Goal: Obtain resource: Download file/media

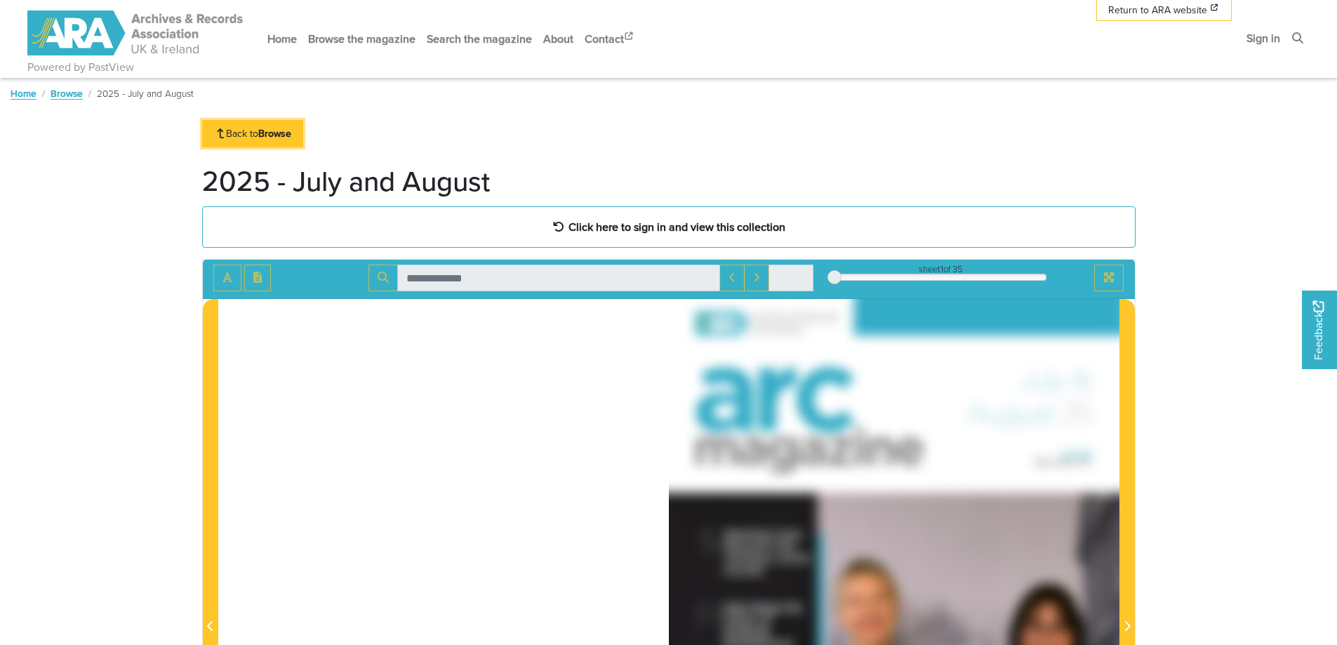
click at [259, 131] on link "Back to Browse" at bounding box center [253, 133] width 102 height 27
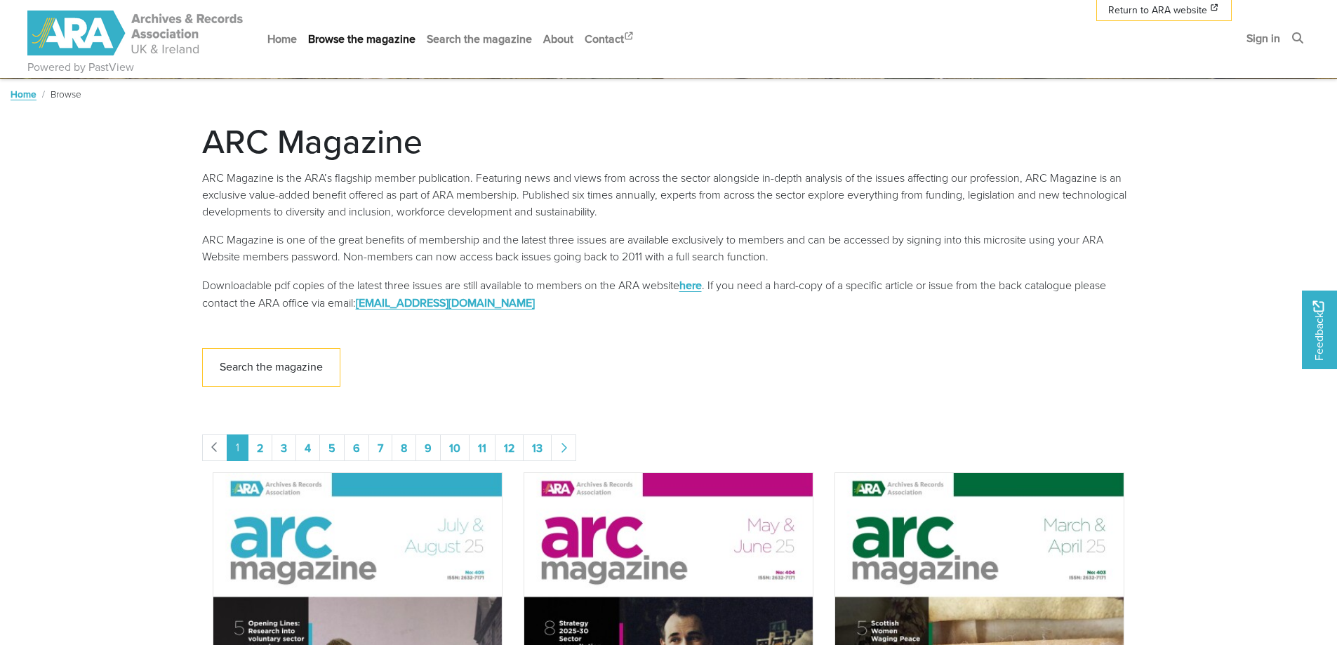
scroll to position [281, 0]
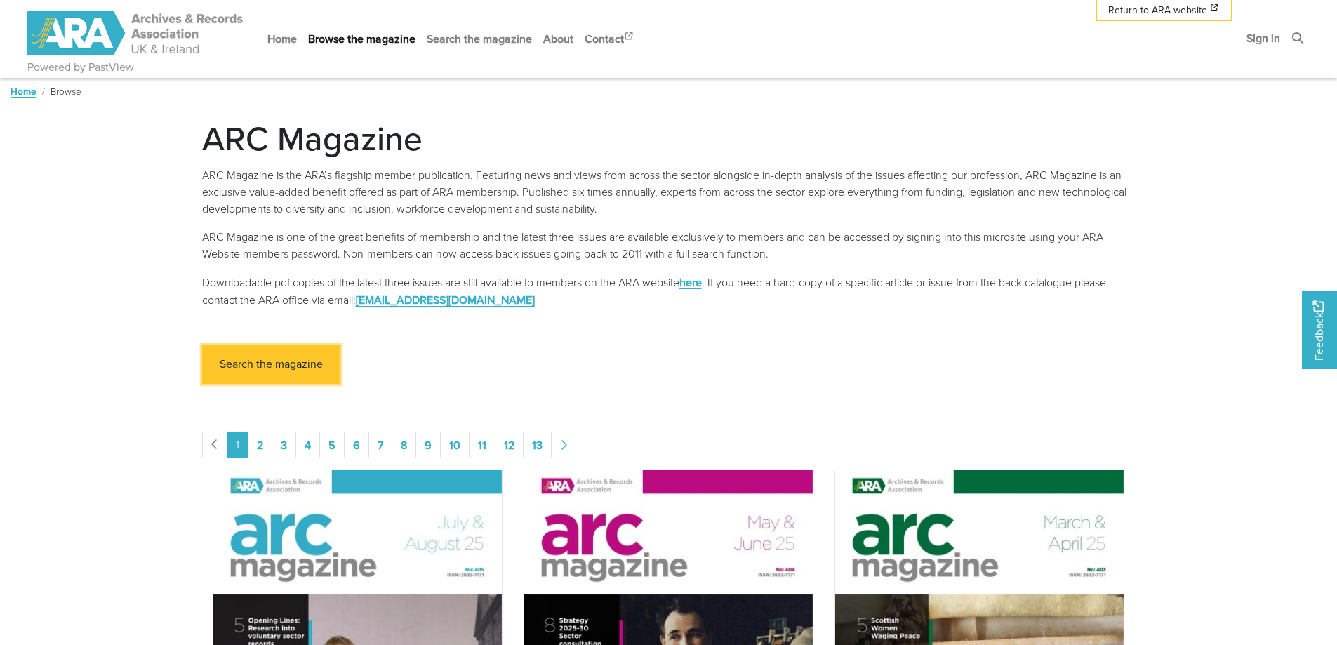
click at [277, 364] on link "Search the magazine" at bounding box center [271, 364] width 138 height 39
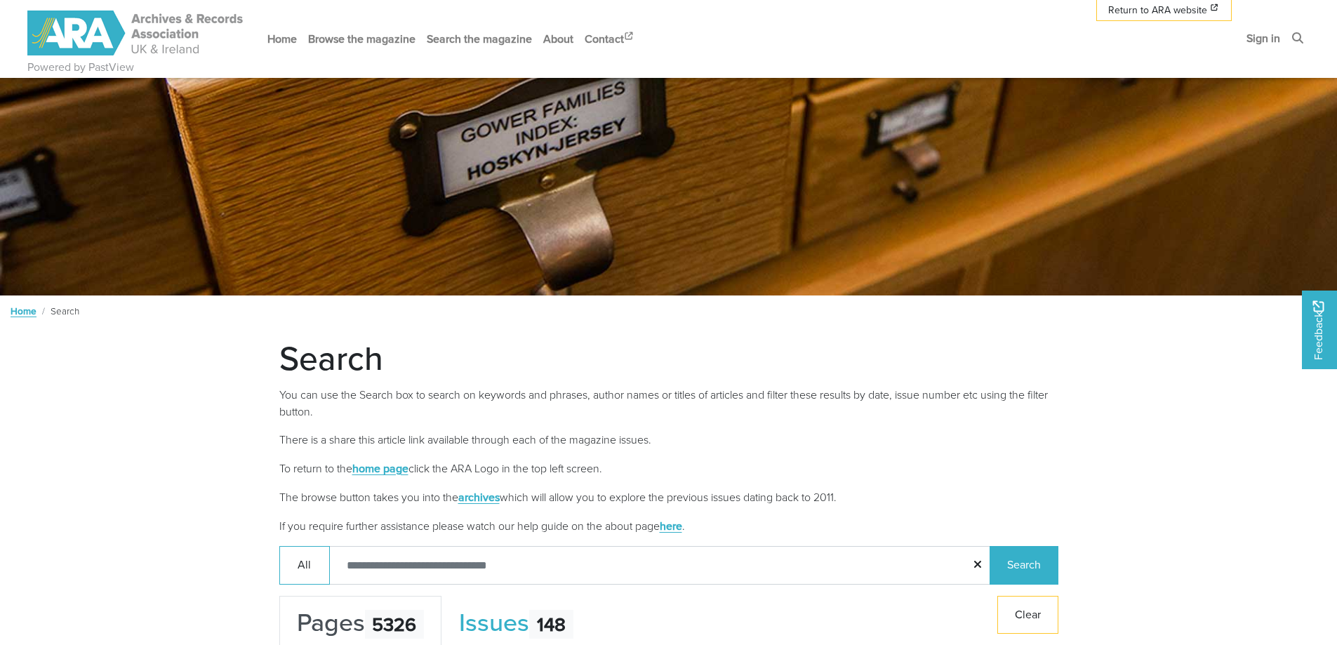
scroll to position [223, 0]
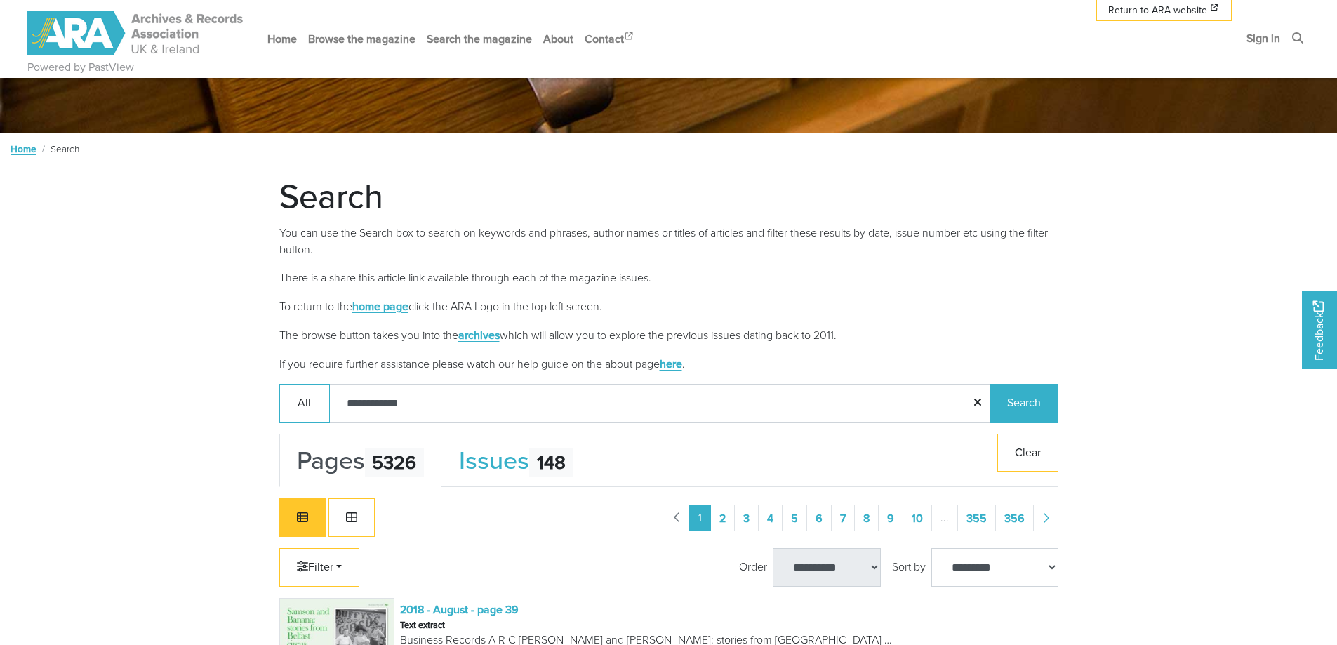
type input "**********"
click at [990, 384] on button "Search" at bounding box center [1024, 403] width 69 height 39
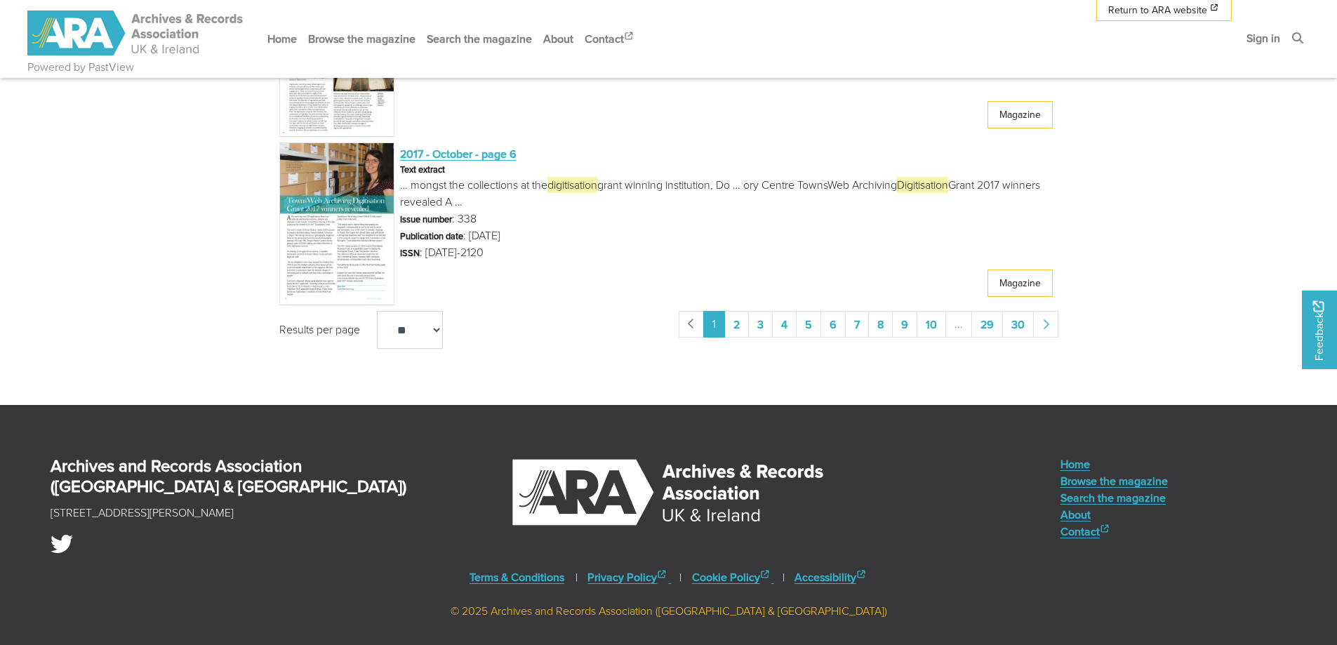
scroll to position [3031, 0]
click at [744, 328] on link "2" at bounding box center [736, 323] width 25 height 27
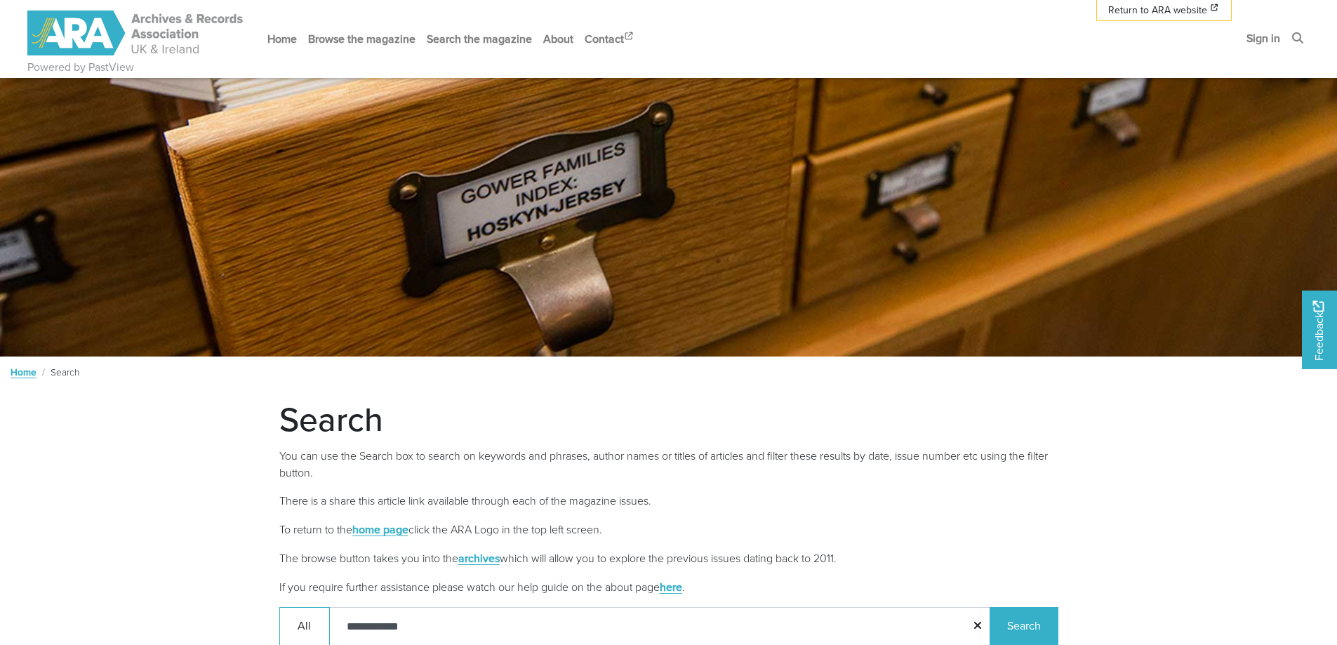
scroll to position [140, 0]
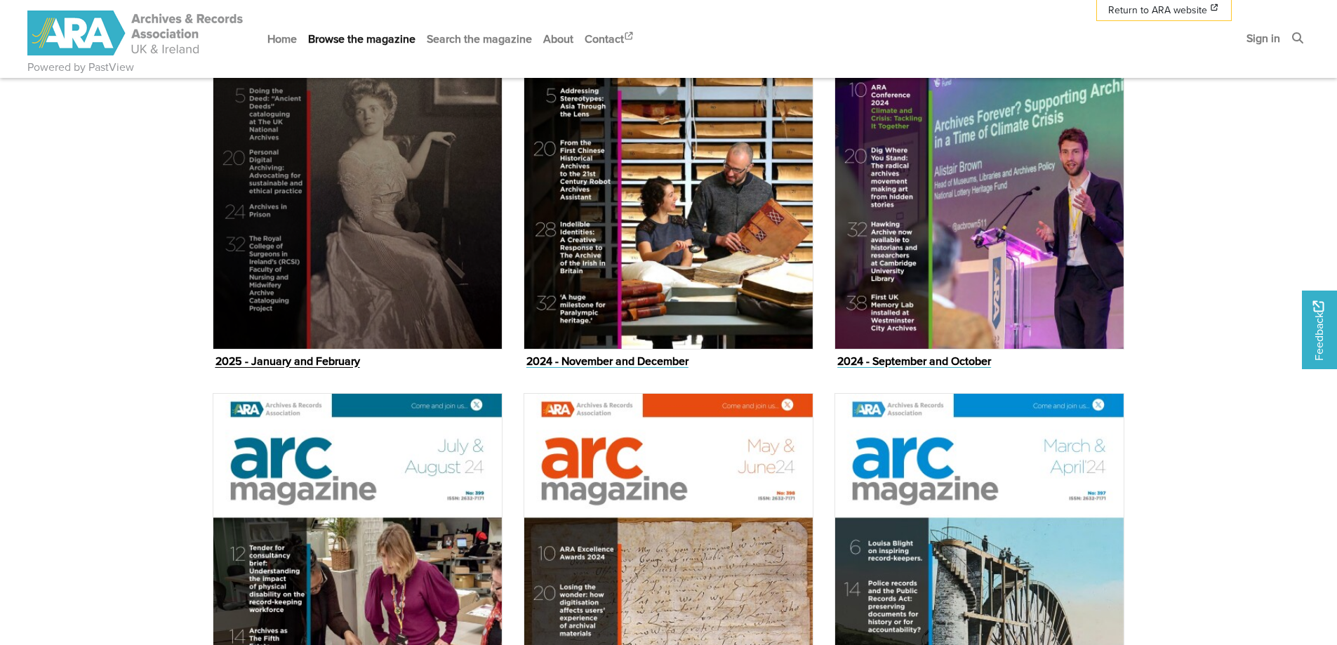
scroll to position [1544, 0]
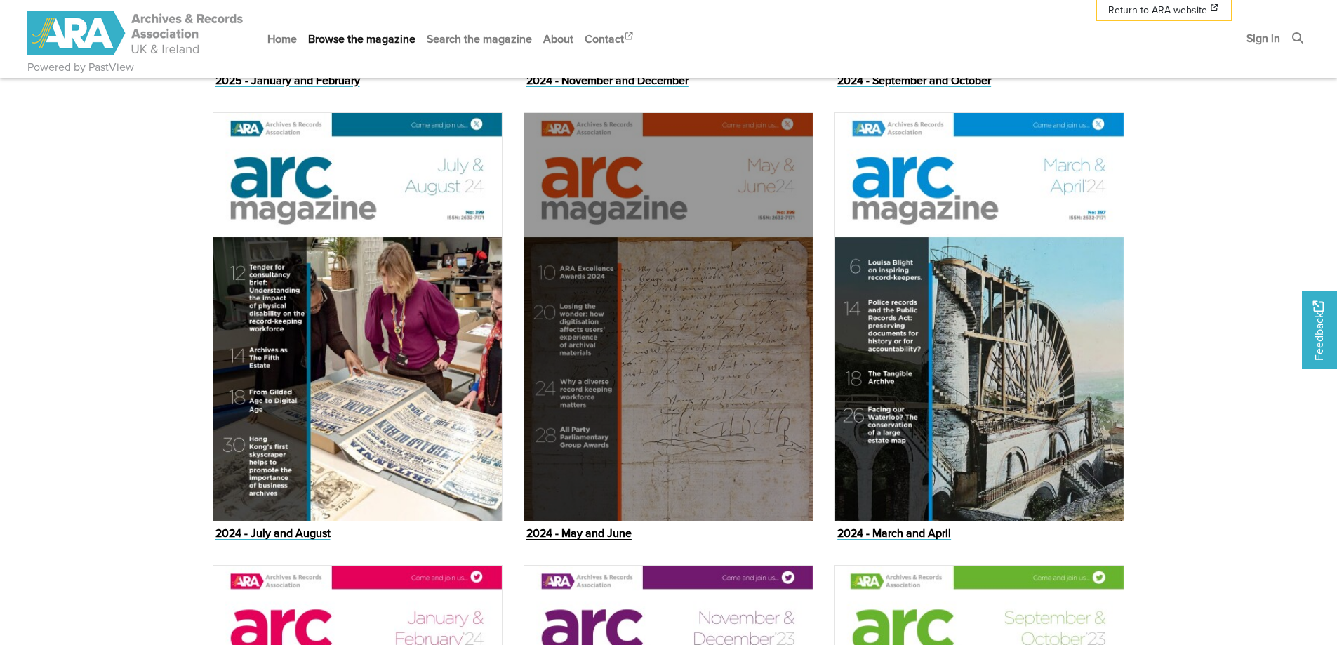
click at [707, 376] on img "Issue" at bounding box center [669, 316] width 290 height 409
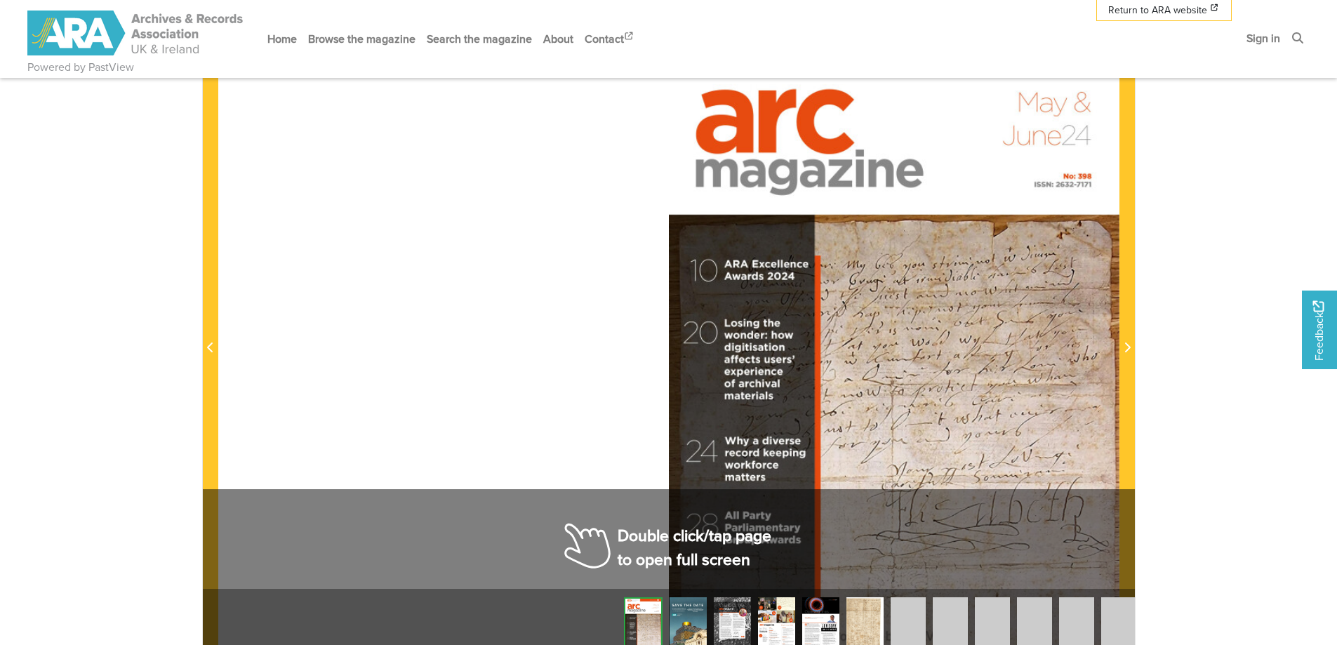
scroll to position [281, 0]
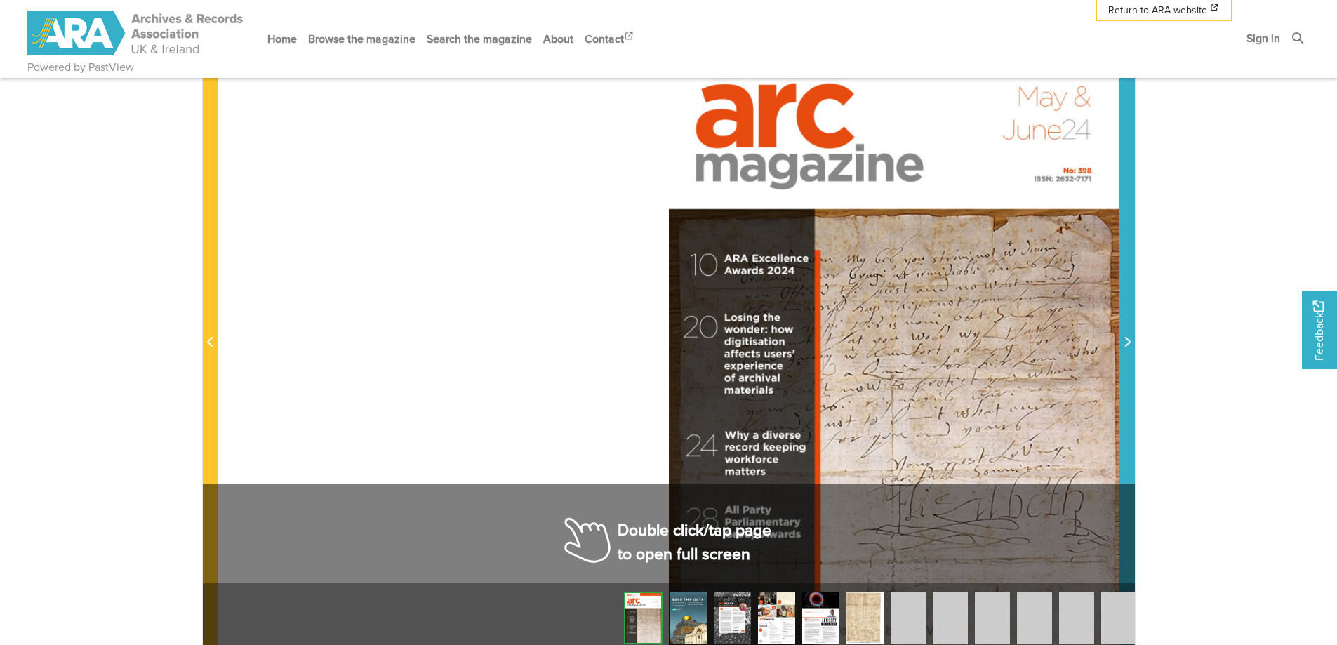
click at [1126, 336] on span "Next Page" at bounding box center [1127, 342] width 14 height 17
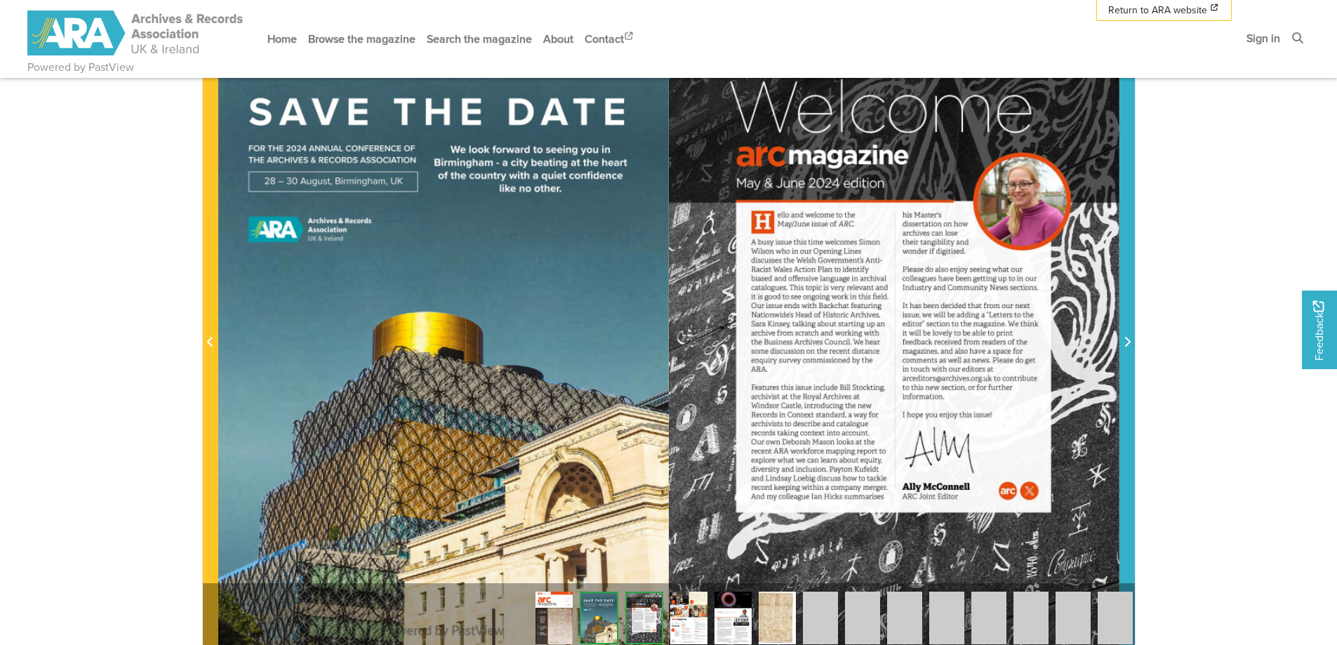
click at [1128, 345] on icon "Next Page" at bounding box center [1128, 342] width 6 height 10
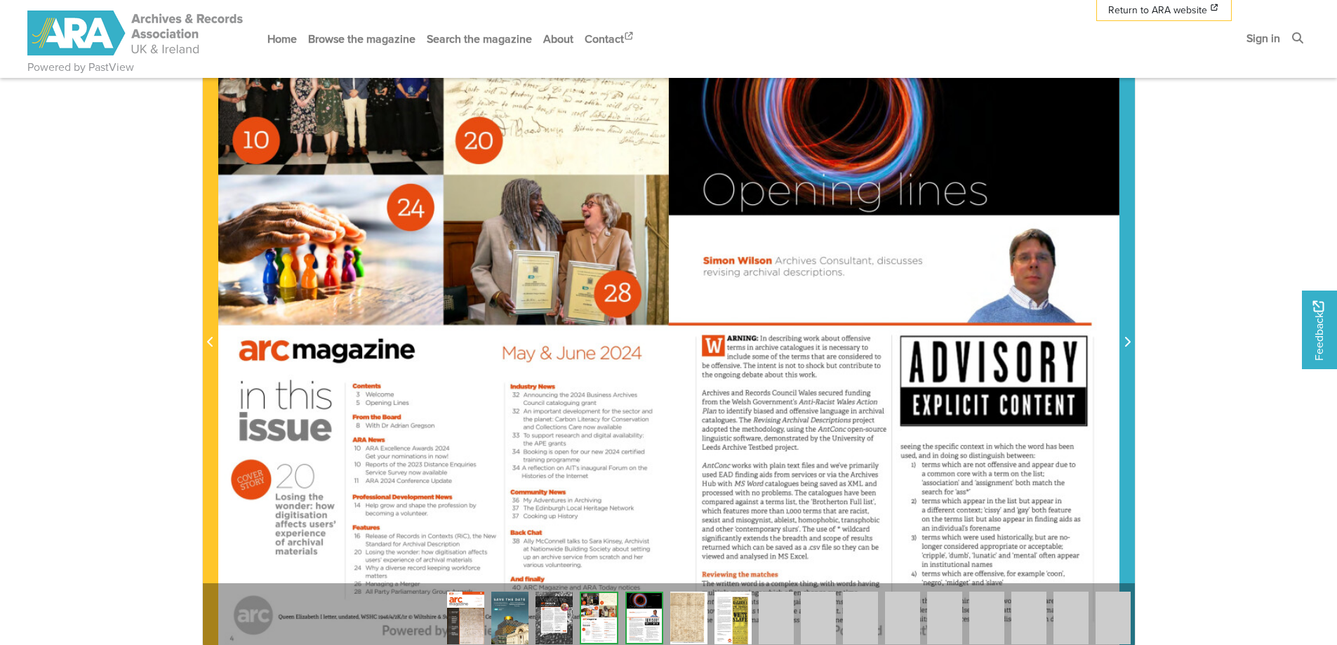
click at [1128, 345] on icon "Next Page" at bounding box center [1128, 342] width 6 height 10
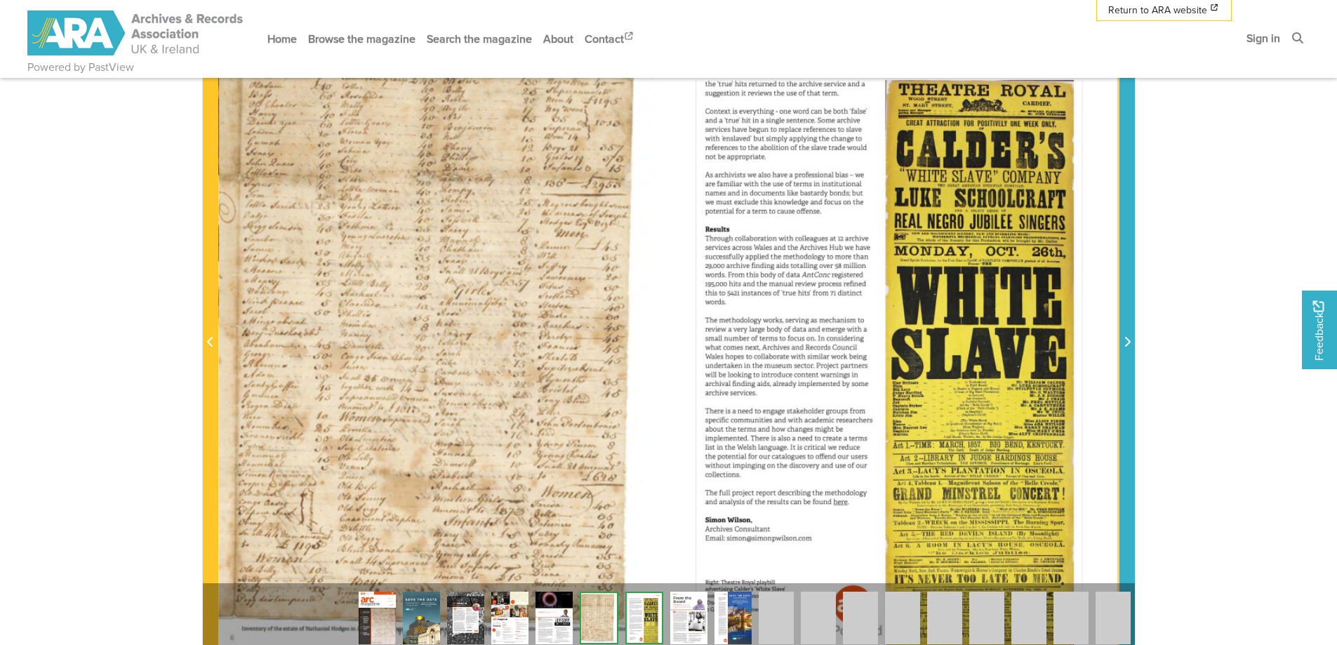
click at [1128, 345] on icon "Next Page" at bounding box center [1128, 342] width 6 height 10
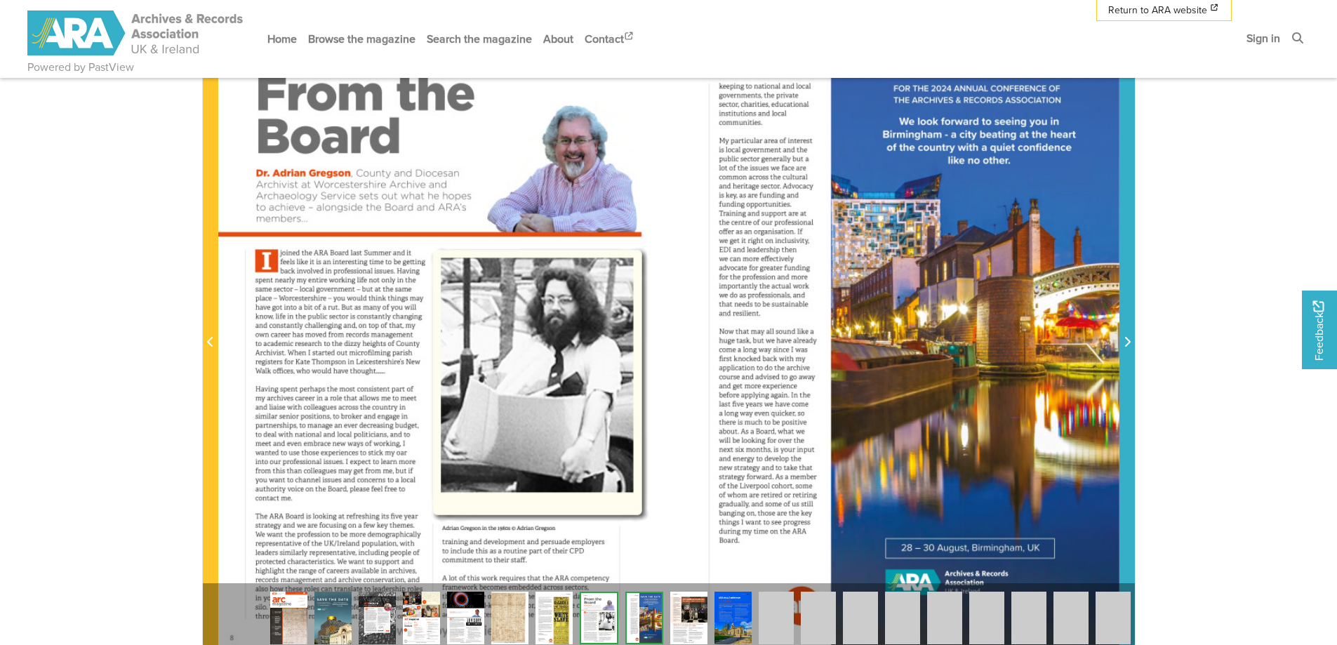
click at [1128, 345] on icon "Next Page" at bounding box center [1128, 342] width 6 height 10
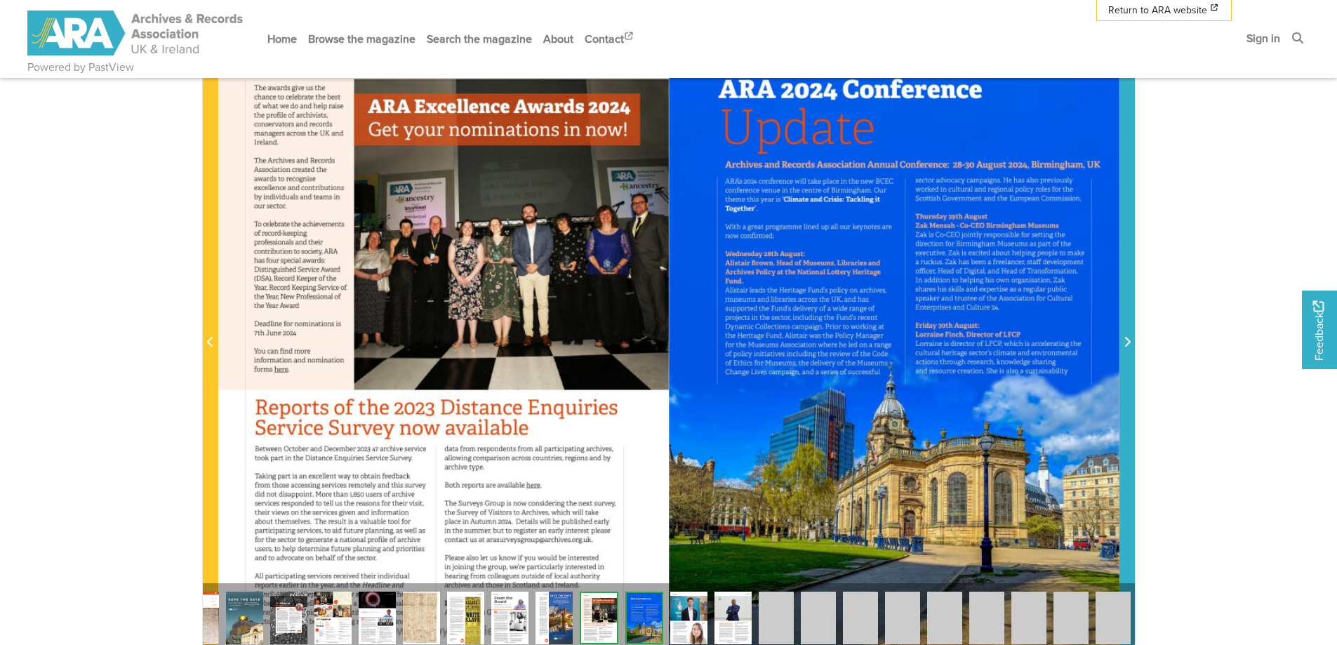
click at [1128, 345] on icon "Next Page" at bounding box center [1128, 342] width 6 height 10
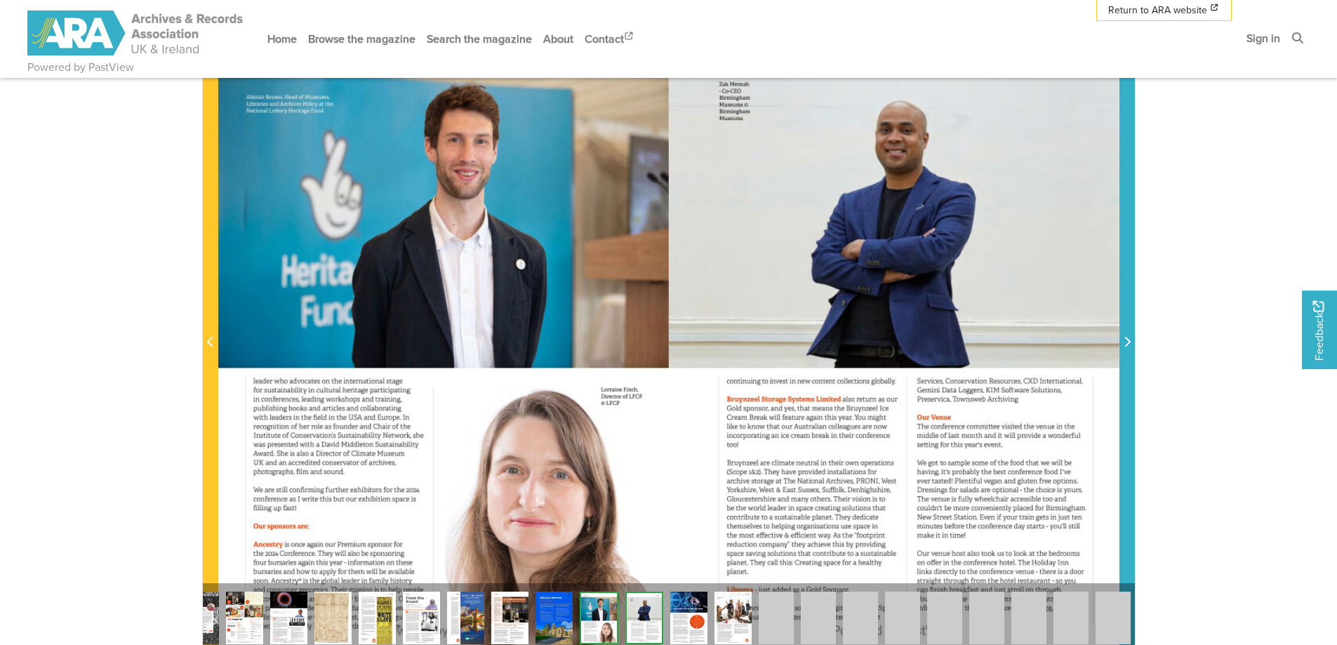
click at [1128, 345] on icon "Next Page" at bounding box center [1128, 342] width 6 height 10
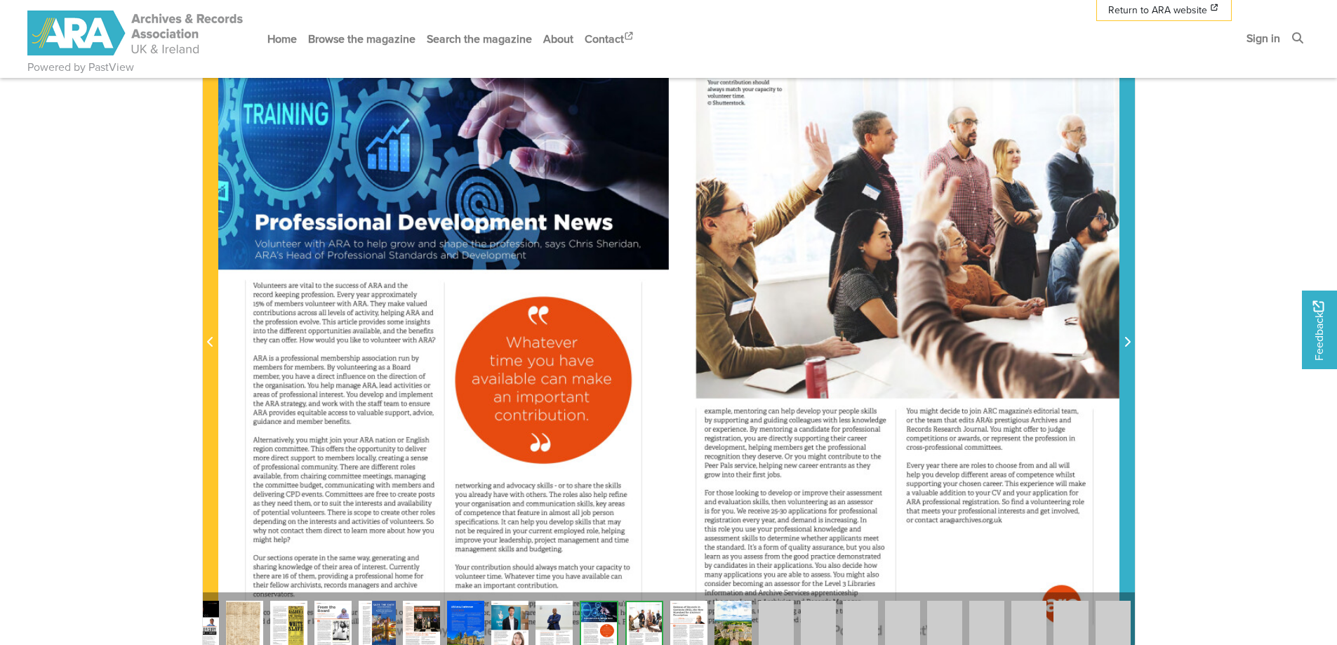
click at [1128, 345] on icon "Next Page" at bounding box center [1128, 342] width 6 height 10
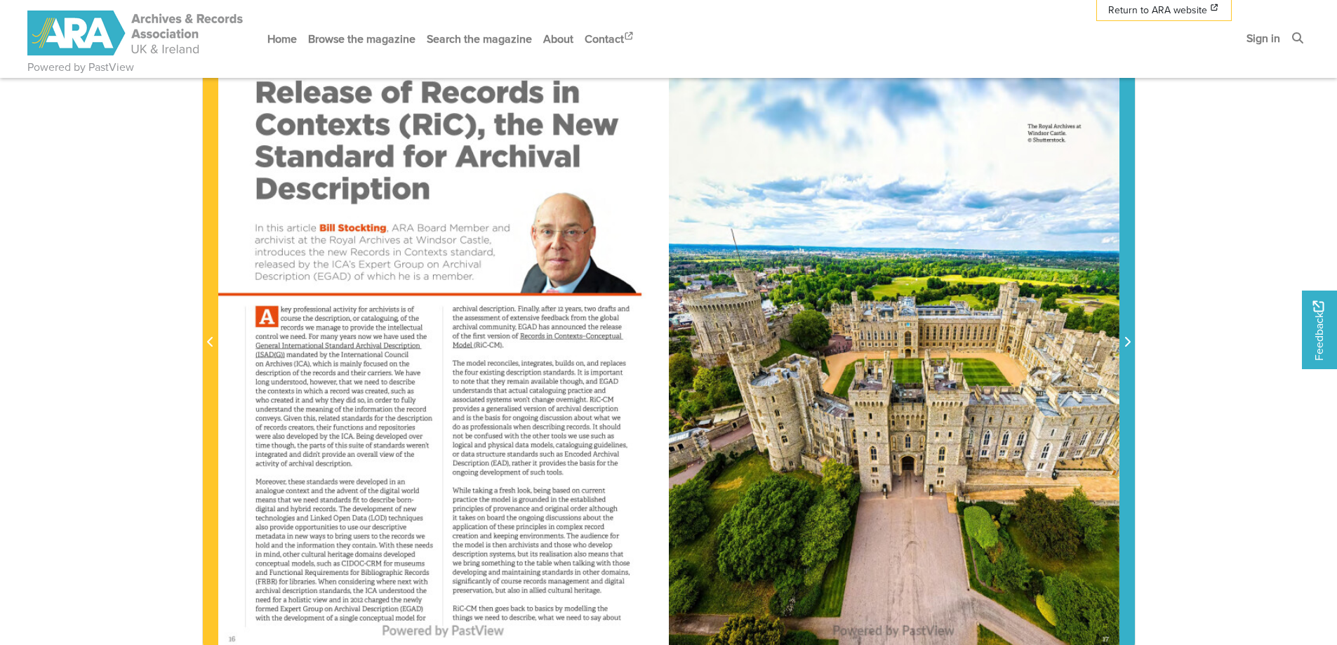
click at [1128, 345] on icon "Next Page" at bounding box center [1128, 342] width 6 height 10
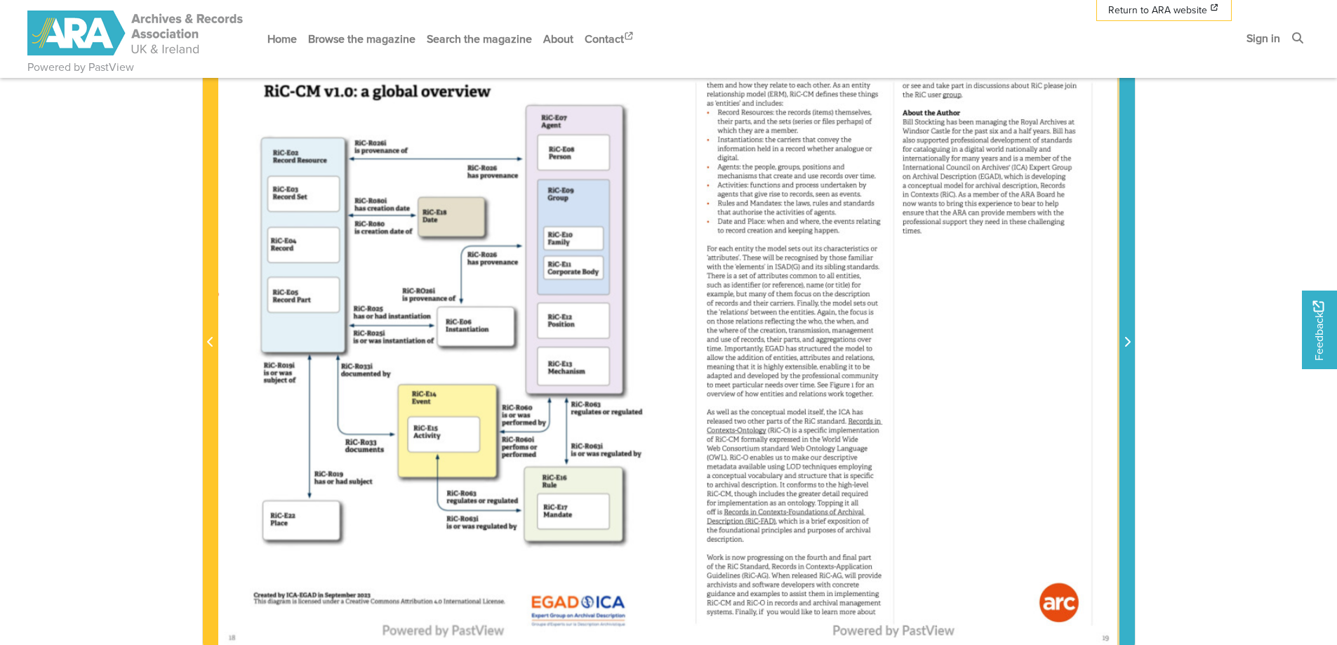
click at [1128, 345] on icon "Next Page" at bounding box center [1128, 342] width 6 height 10
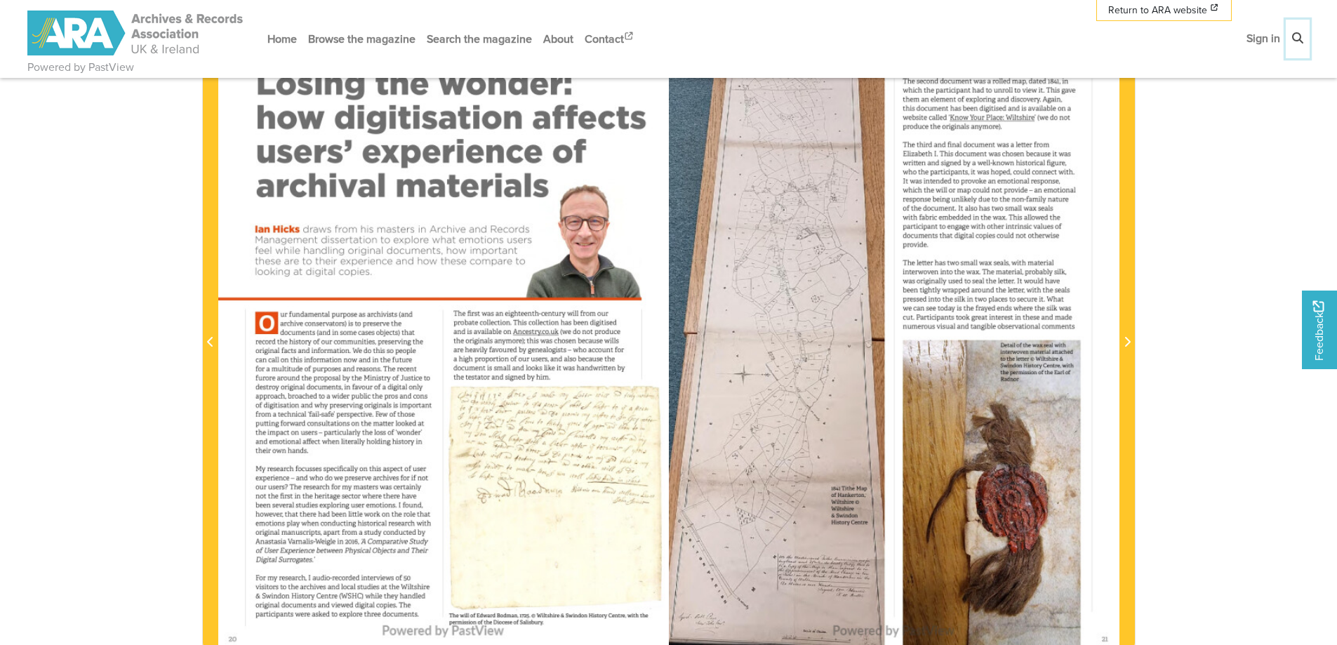
click at [1299, 40] on icon at bounding box center [1297, 37] width 11 height 11
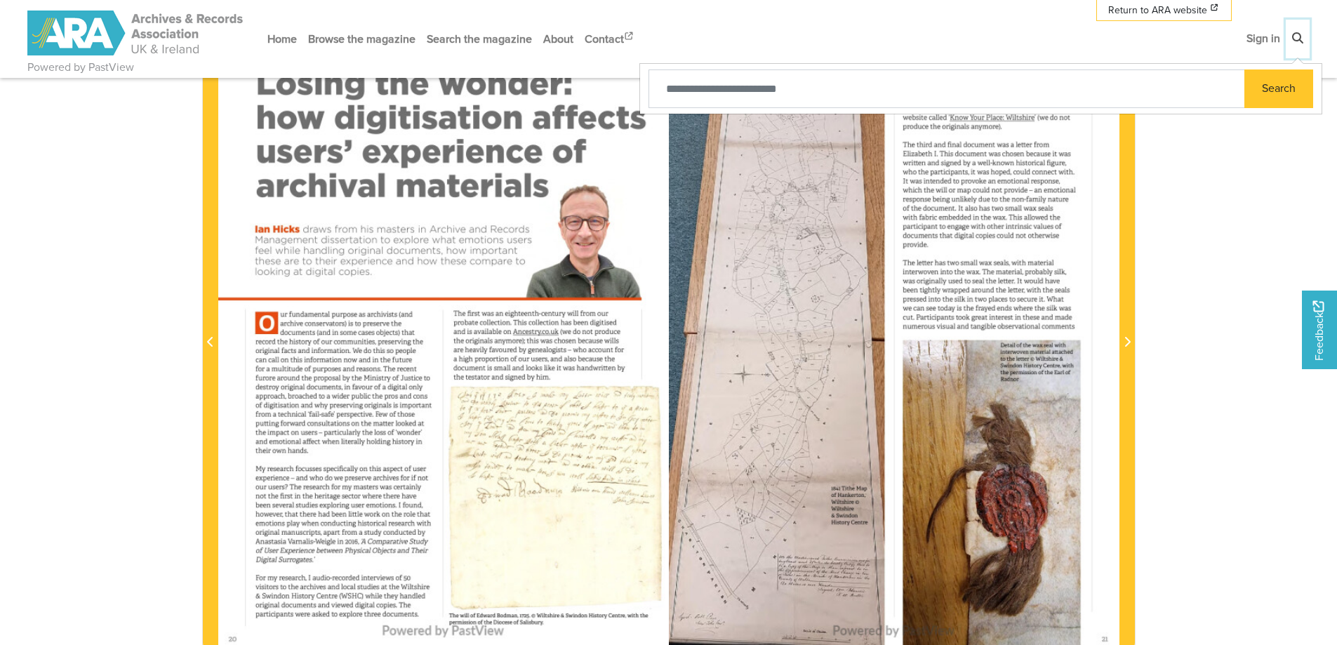
click at [1298, 31] on button "Search" at bounding box center [1298, 39] width 24 height 39
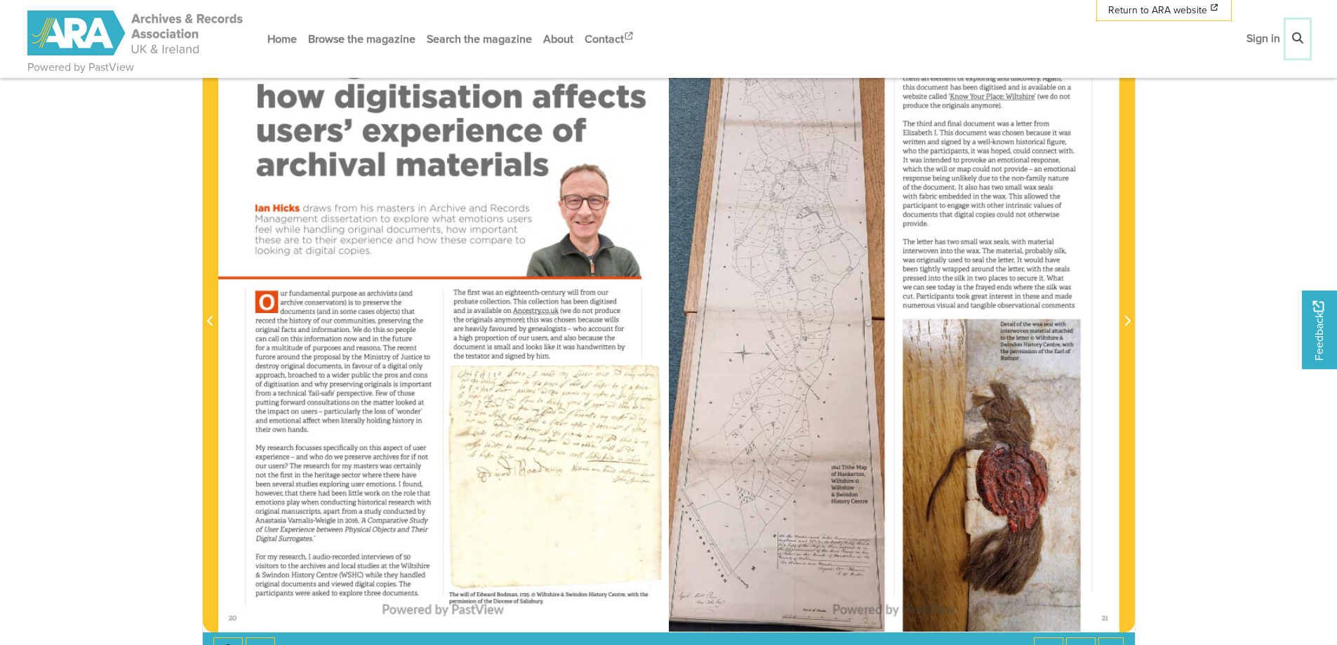
scroll to position [140, 0]
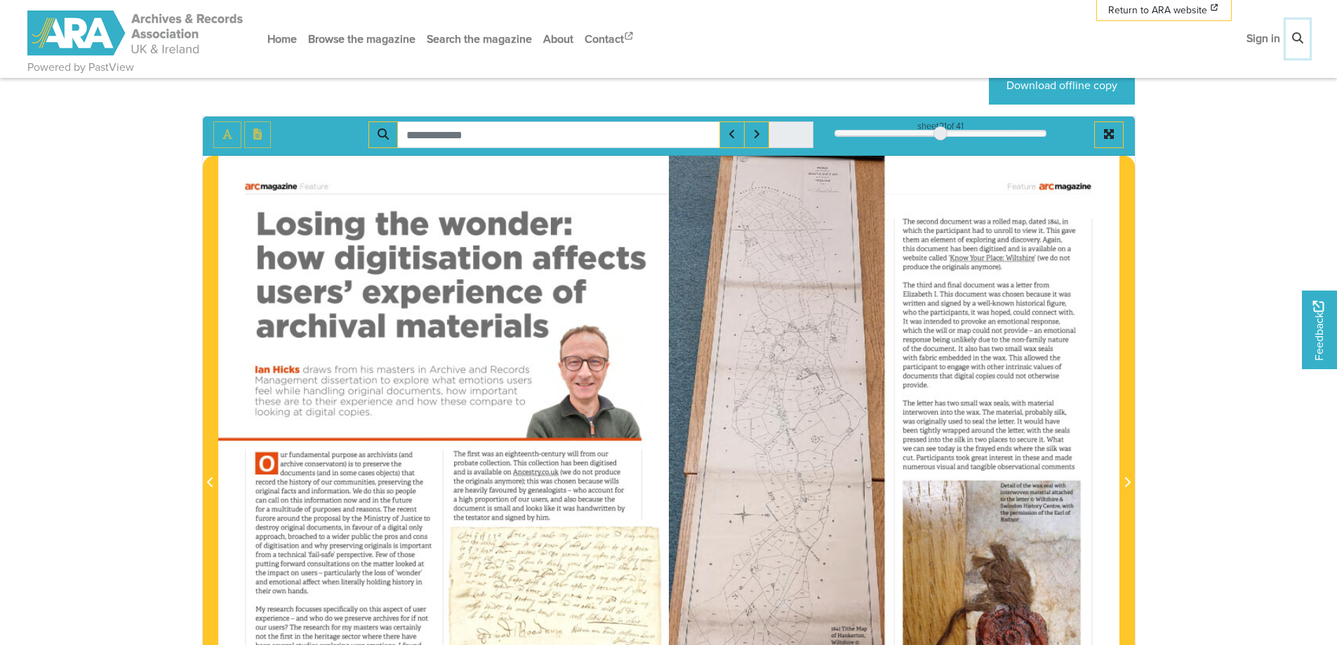
click at [937, 131] on div at bounding box center [941, 133] width 14 height 14
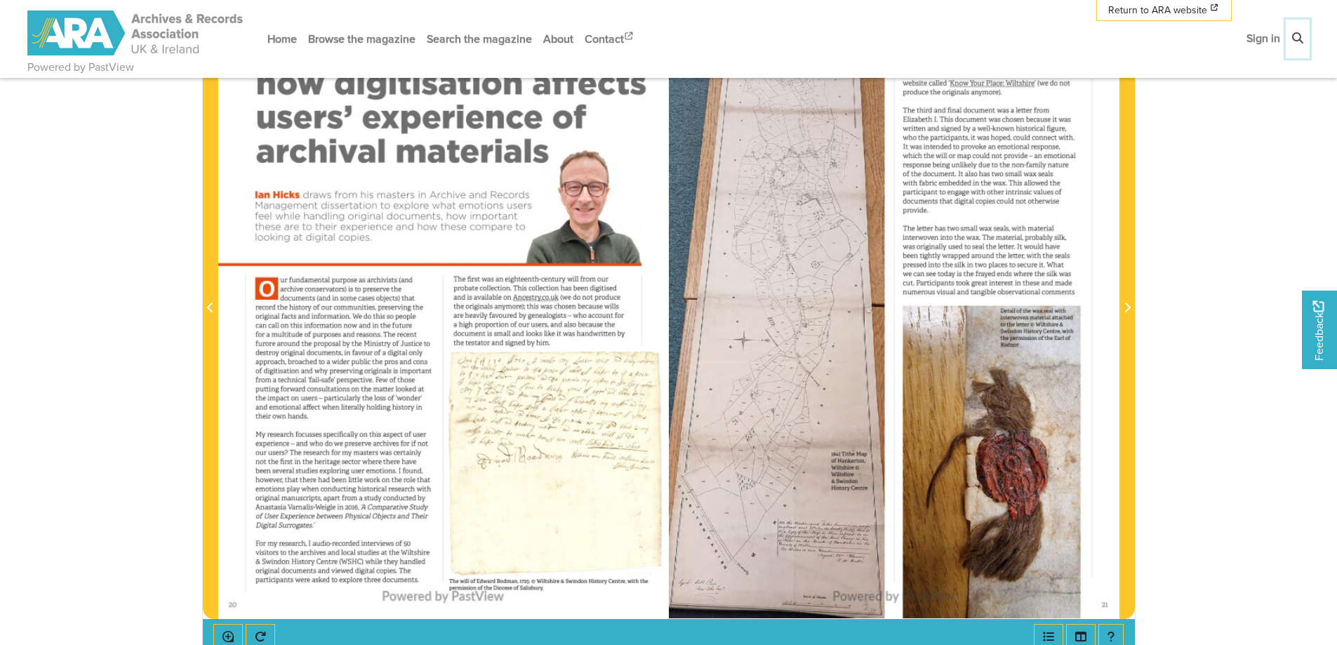
scroll to position [281, 0]
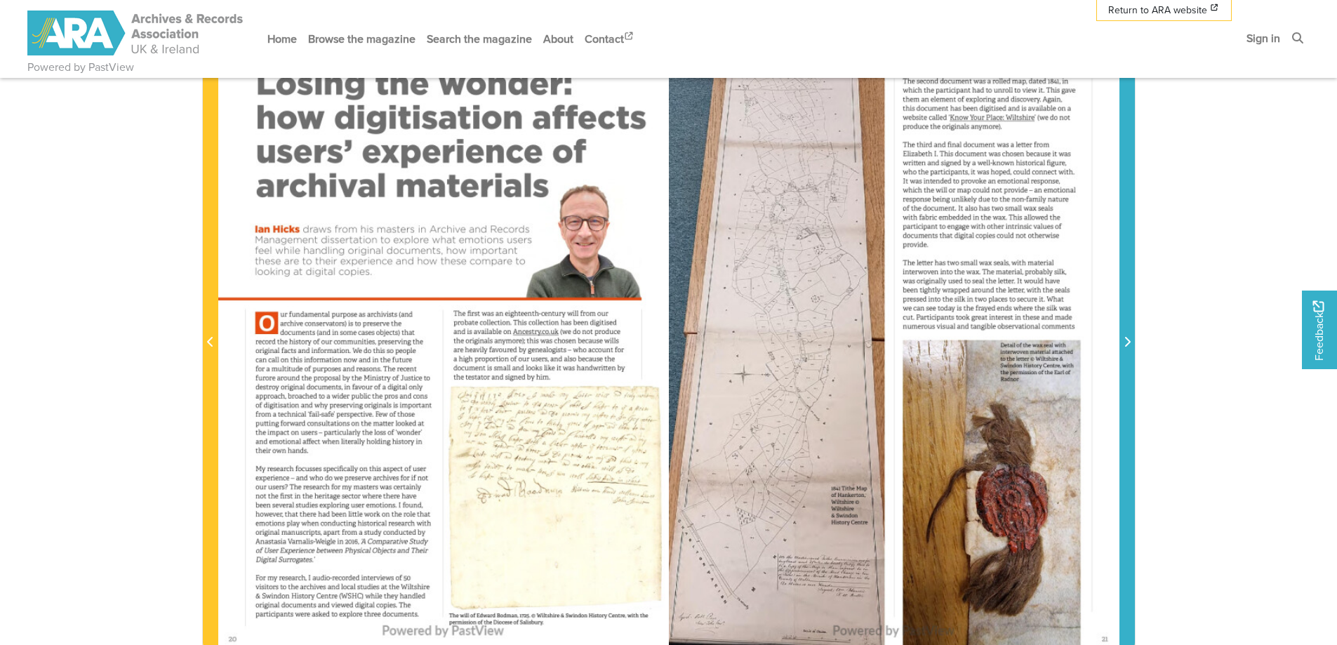
click at [1126, 343] on icon "Next Page" at bounding box center [1127, 341] width 7 height 11
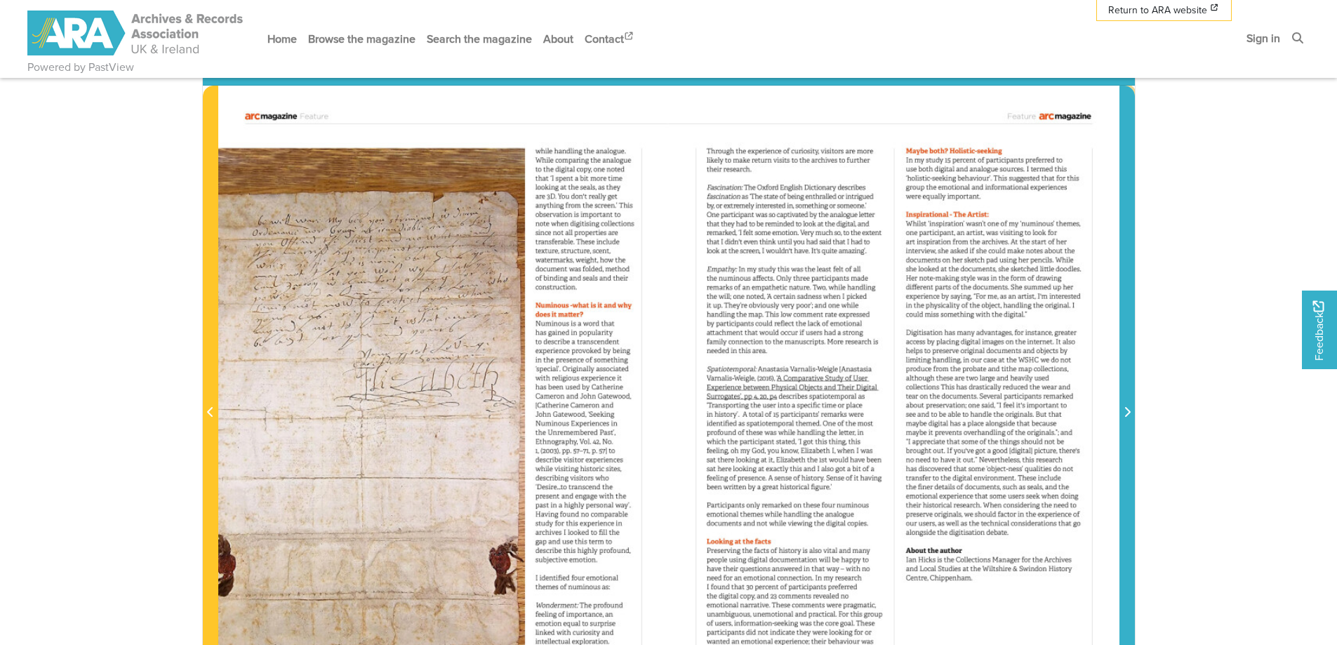
scroll to position [281, 0]
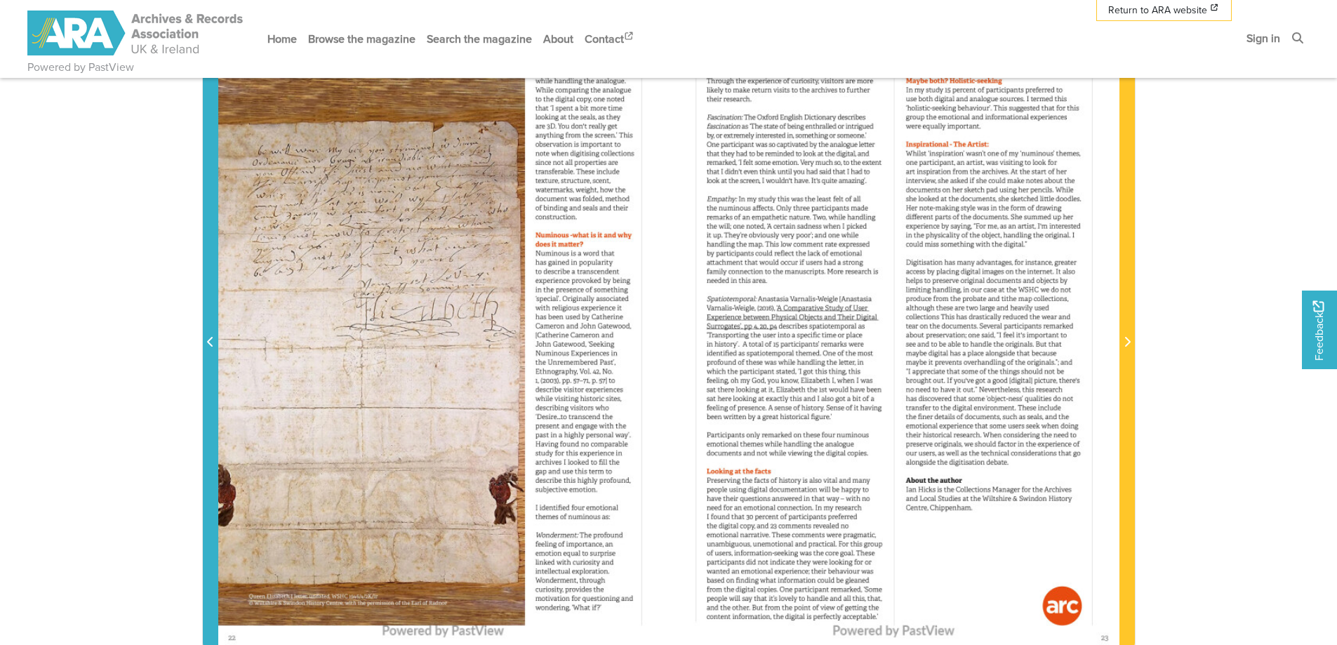
click at [213, 343] on icon "Previous Page" at bounding box center [210, 341] width 7 height 11
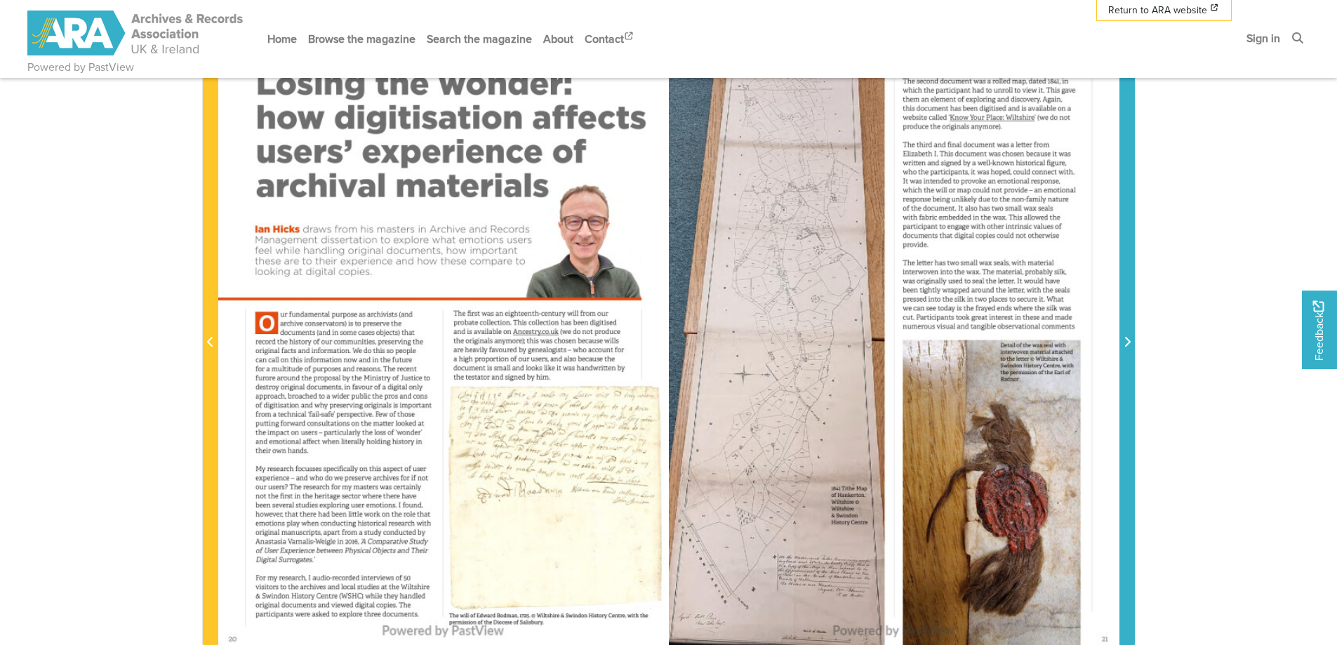
click at [1125, 339] on icon "Next Page" at bounding box center [1127, 341] width 7 height 11
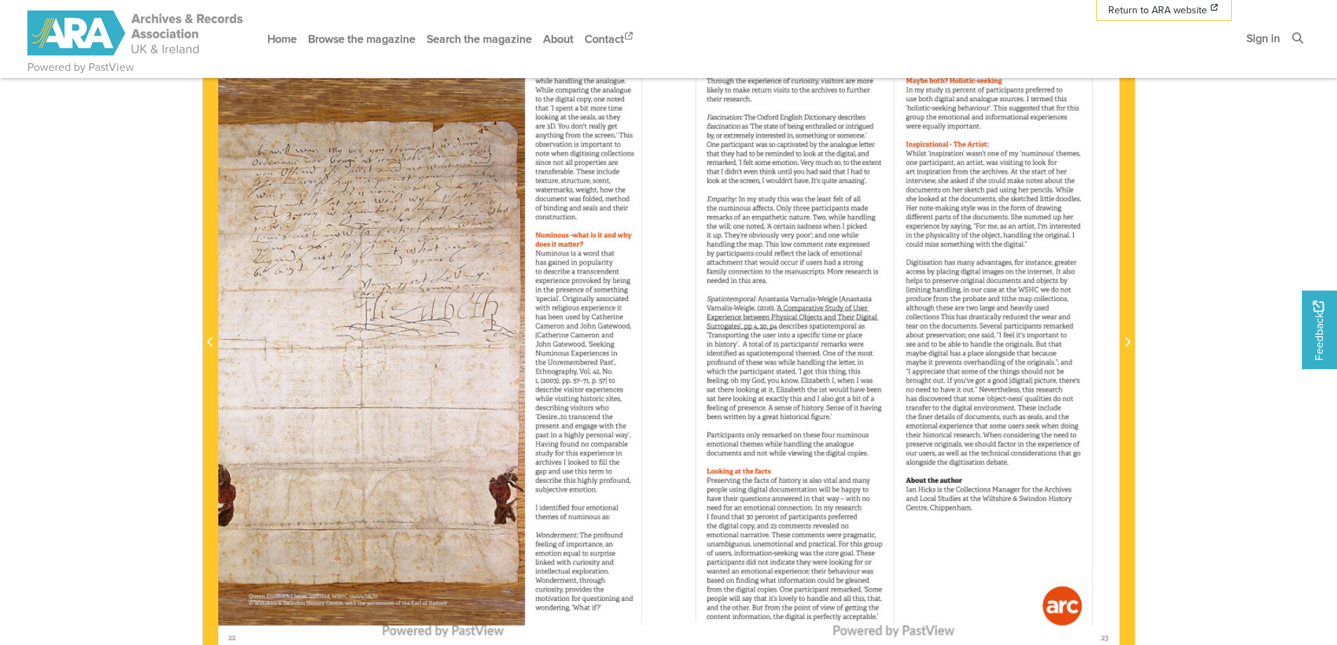
drag, startPoint x: 1026, startPoint y: 463, endPoint x: 976, endPoint y: 385, distance: 93.1
click at [976, 385] on div at bounding box center [894, 333] width 451 height 637
drag, startPoint x: 969, startPoint y: 398, endPoint x: 1045, endPoint y: 439, distance: 86.1
click at [1045, 439] on div at bounding box center [894, 333] width 451 height 637
drag, startPoint x: 955, startPoint y: 395, endPoint x: 1021, endPoint y: 472, distance: 101.5
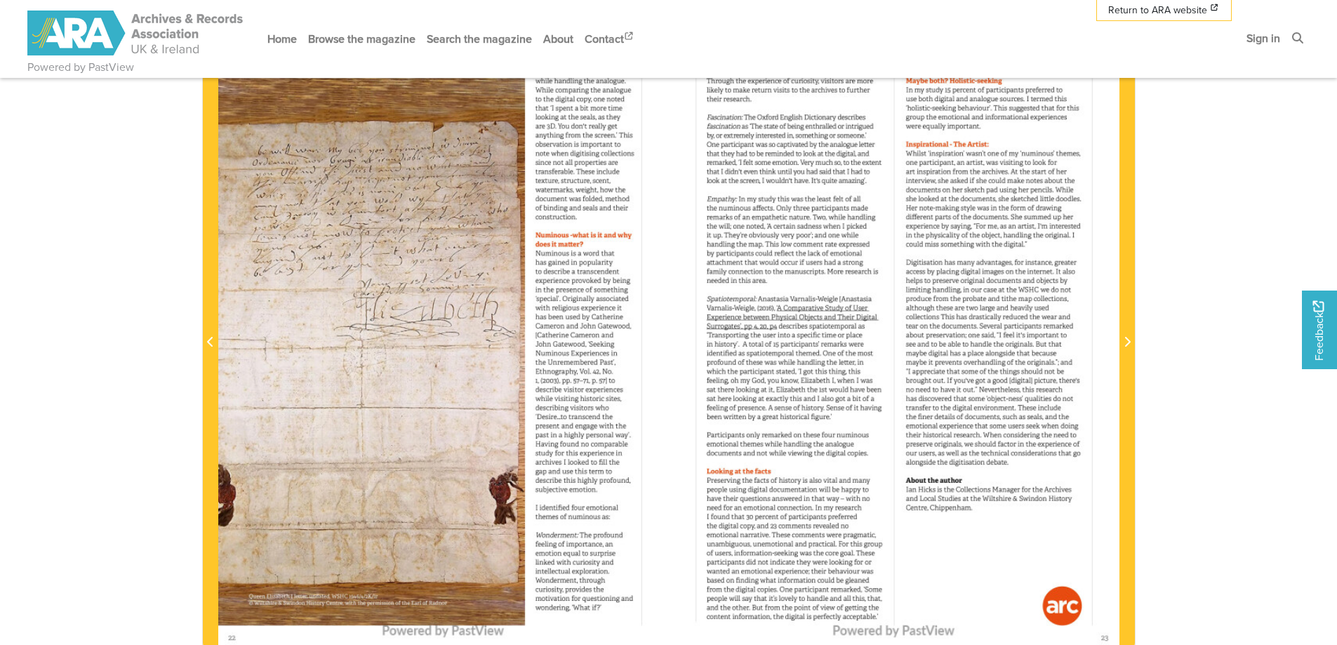
click at [1021, 472] on div at bounding box center [894, 333] width 451 height 637
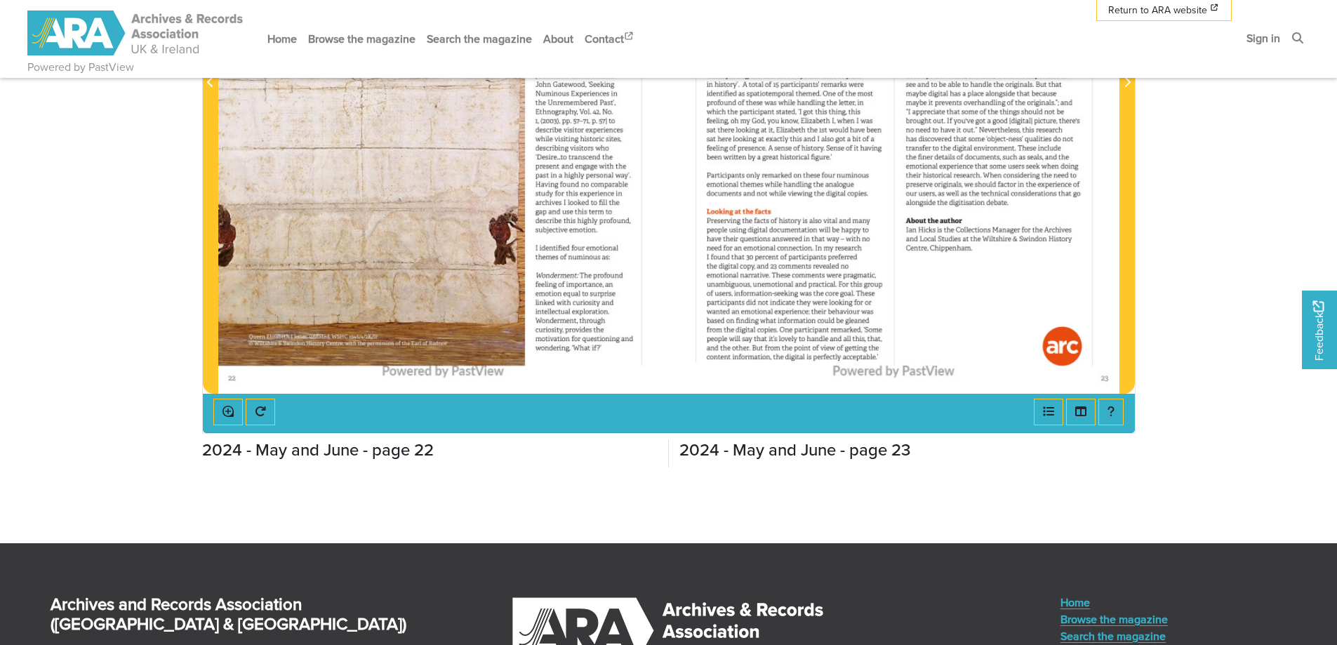
scroll to position [562, 0]
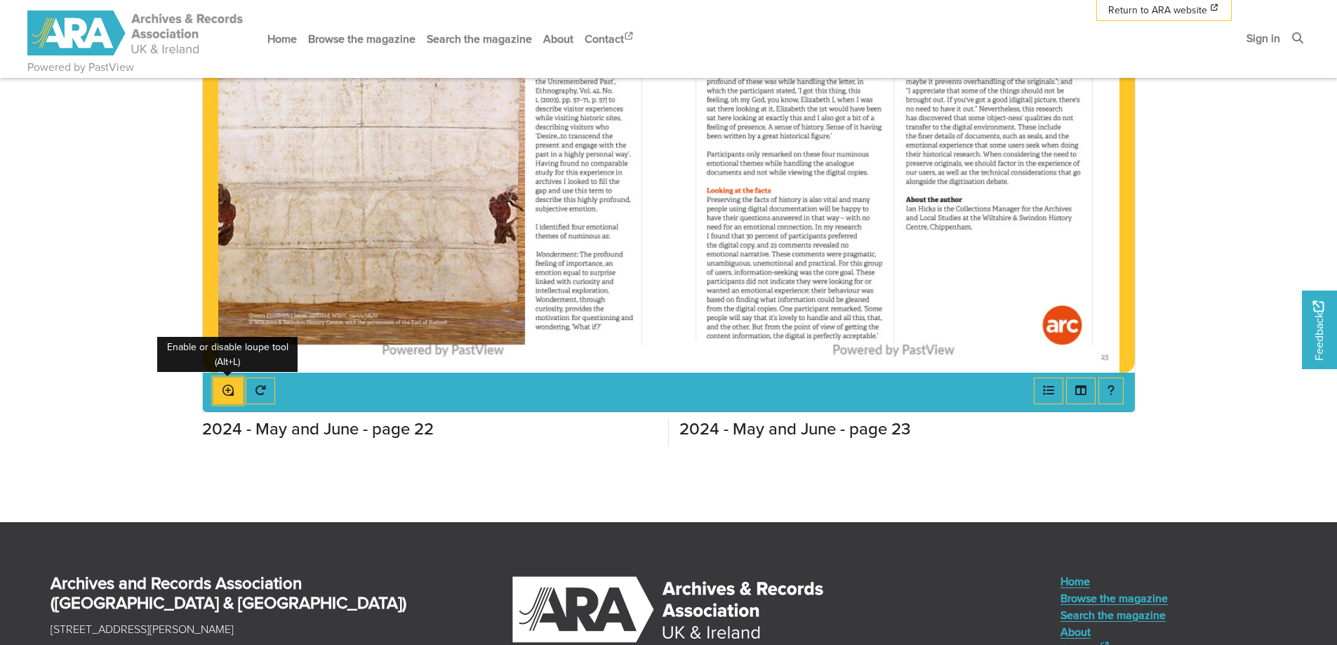
click at [232, 391] on icon "Enable or disable loupe tool (Alt+L)" at bounding box center [228, 390] width 11 height 11
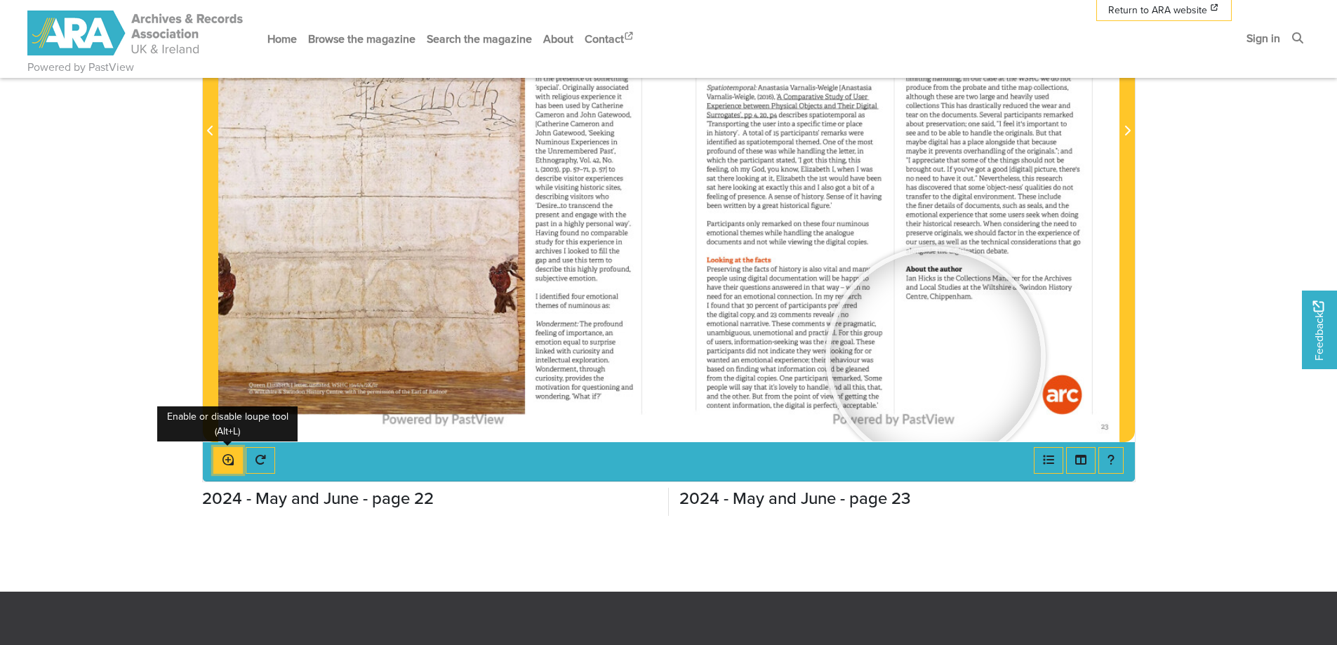
scroll to position [491, 0]
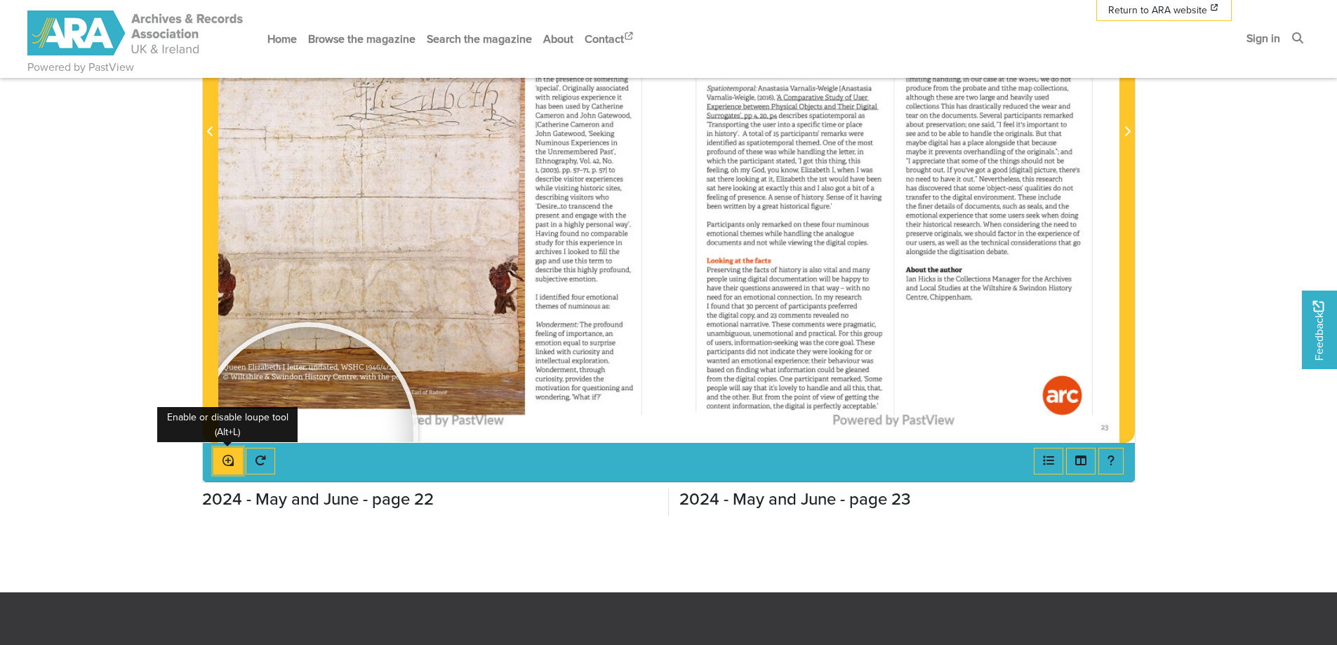
click at [230, 463] on icon "Enable or disable loupe tool (Alt+L)" at bounding box center [228, 460] width 11 height 11
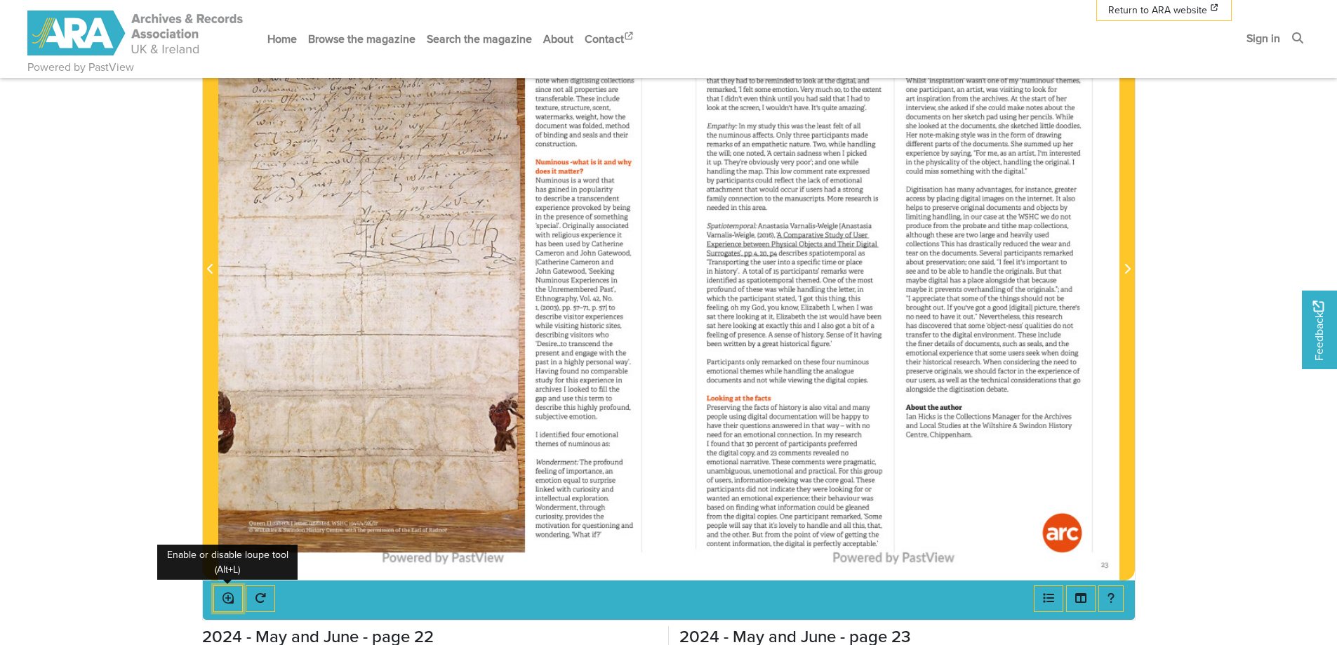
scroll to position [351, 0]
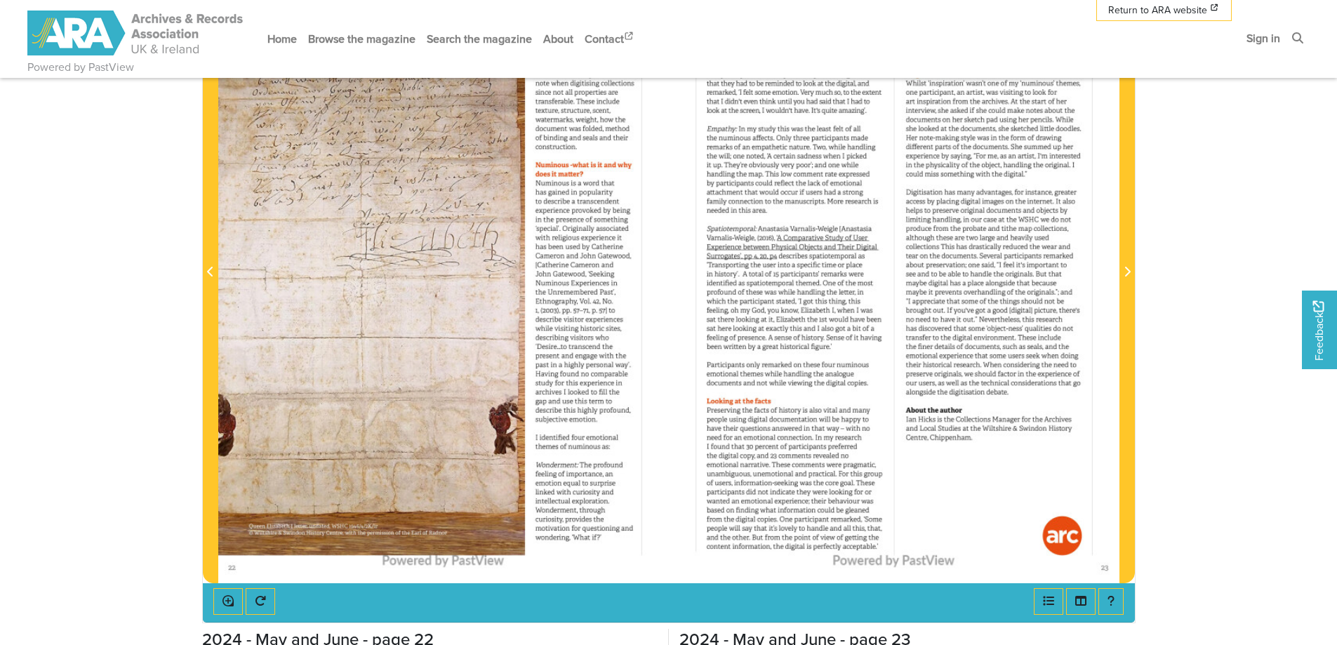
drag, startPoint x: 1024, startPoint y: 397, endPoint x: 898, endPoint y: 322, distance: 147.0
click at [889, 319] on div at bounding box center [894, 263] width 451 height 637
drag, startPoint x: 948, startPoint y: 389, endPoint x: 906, endPoint y: 289, distance: 107.9
click at [906, 289] on div at bounding box center [894, 263] width 451 height 637
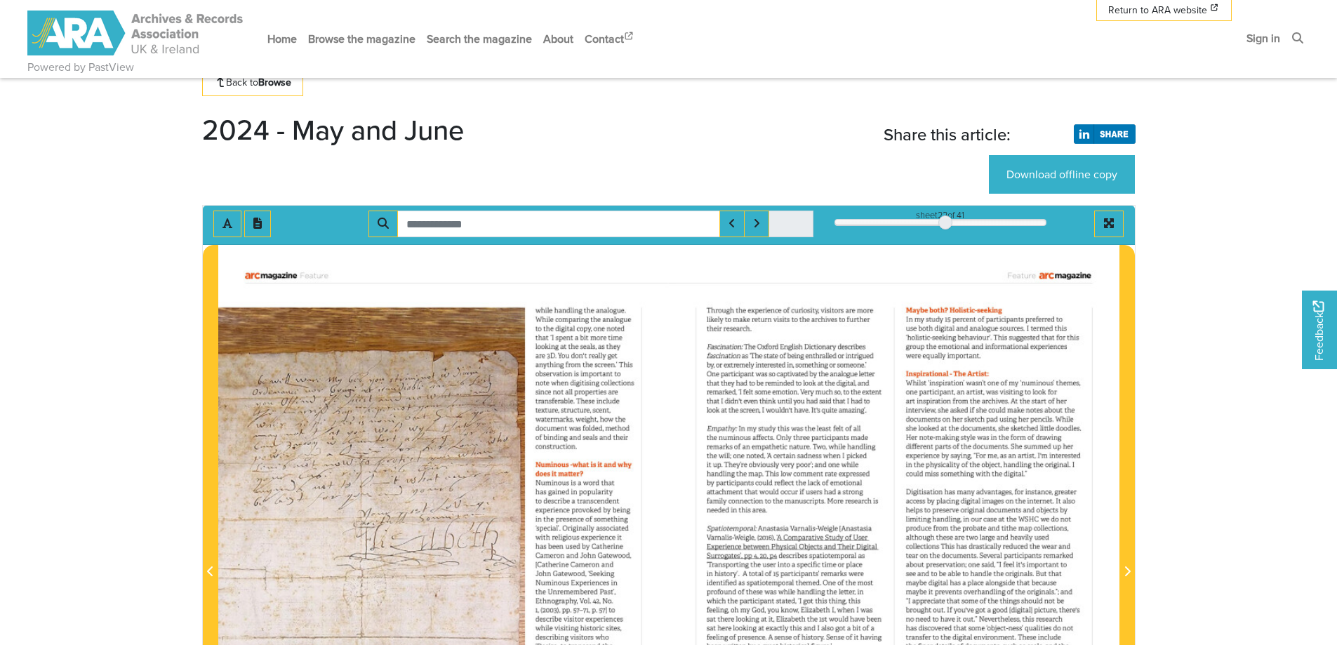
scroll to position [70, 0]
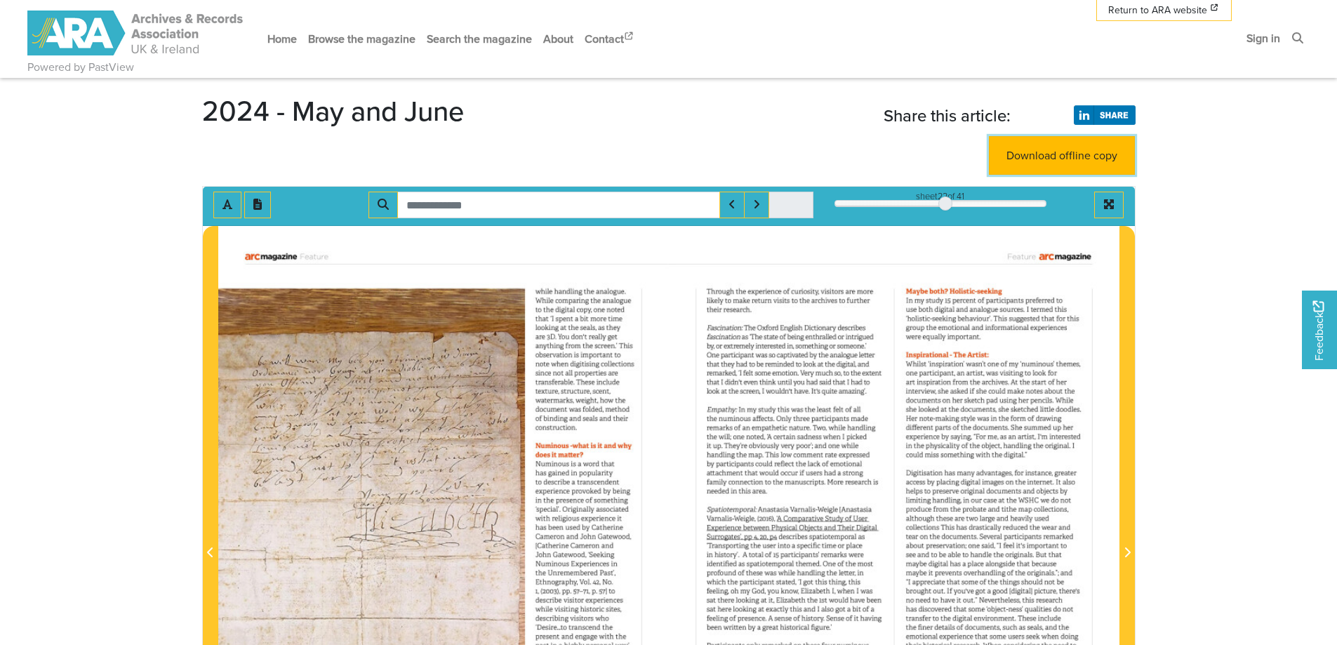
click at [1092, 160] on link "Download offline copy" at bounding box center [1062, 155] width 146 height 39
